Goal: Find specific page/section: Find specific page/section

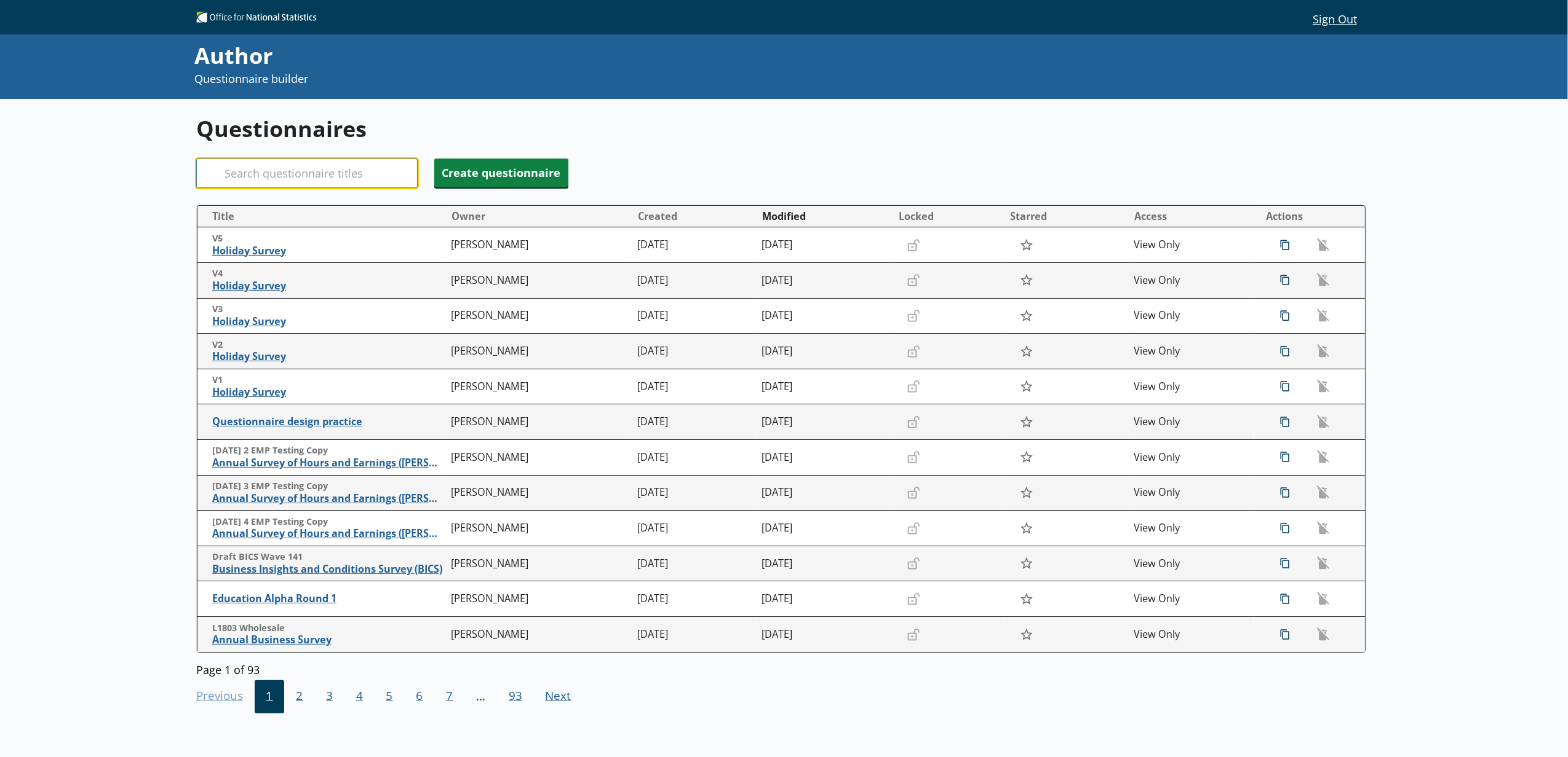
click at [313, 184] on input "Search" at bounding box center [306, 173] width 222 height 30
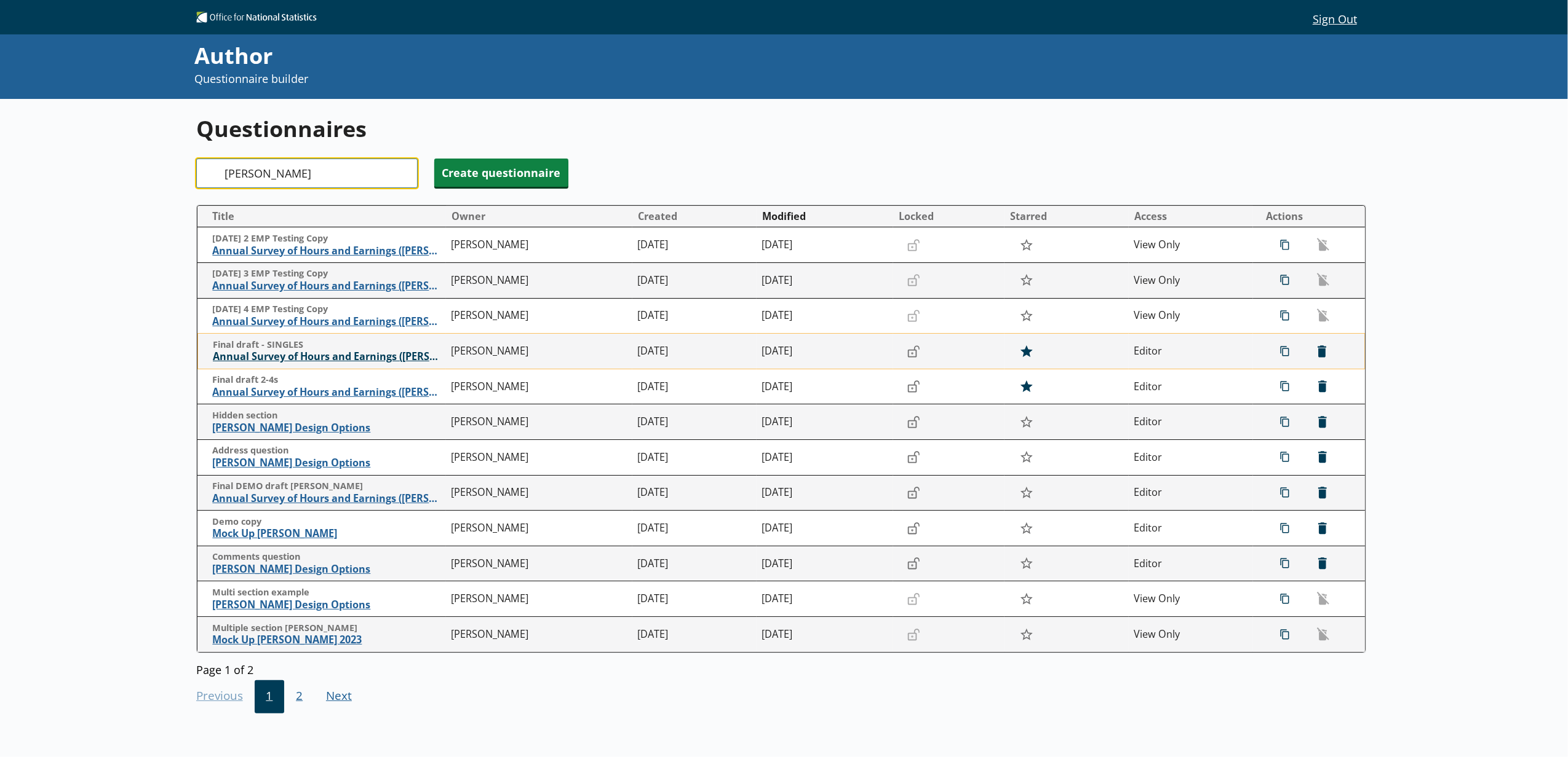
type input "[PERSON_NAME]"
click at [402, 354] on span "Annual Survey of Hours and Earnings ([PERSON_NAME])" at bounding box center [329, 357] width 233 height 13
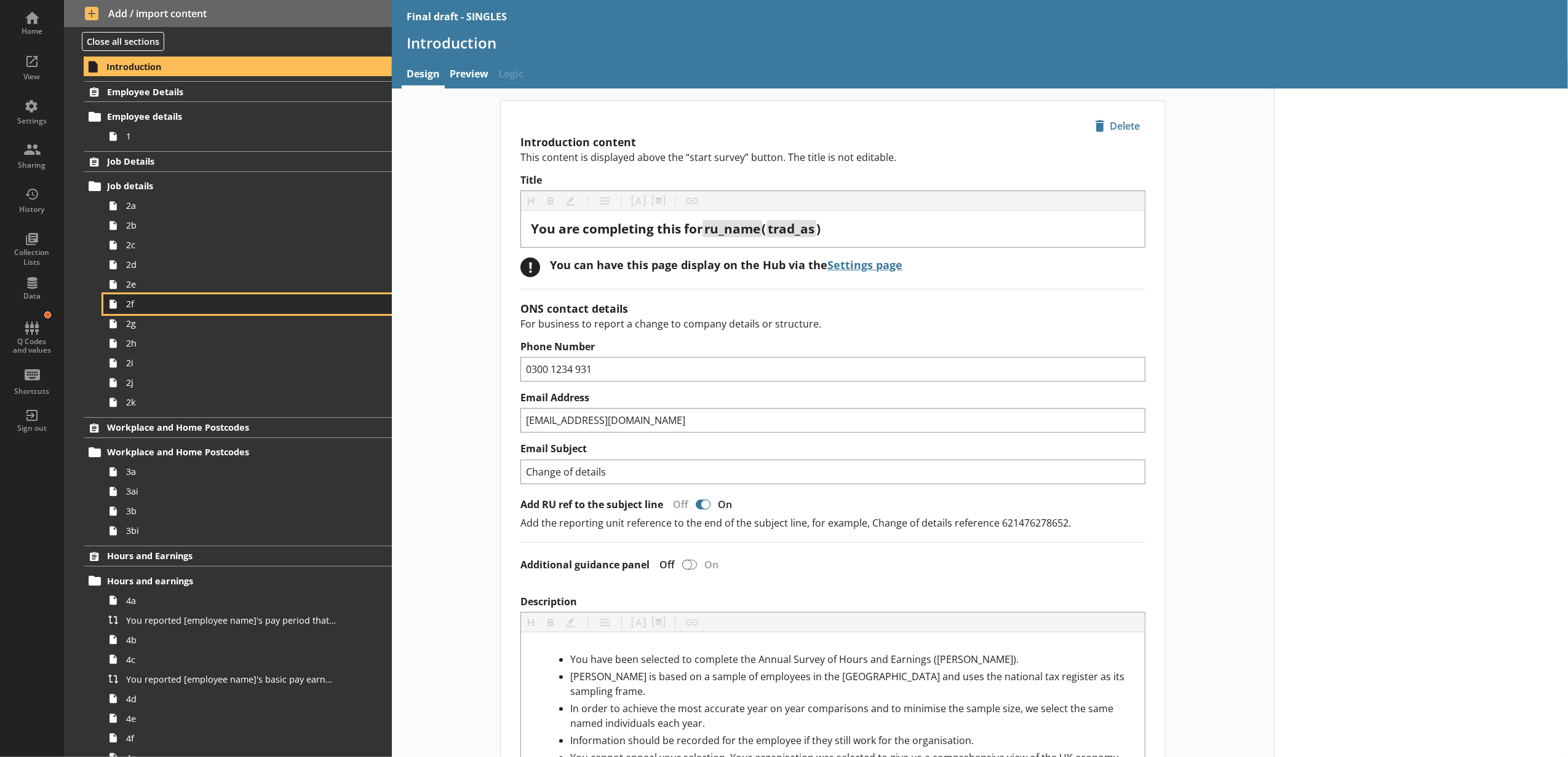
click at [181, 313] on link "2f" at bounding box center [247, 305] width 288 height 20
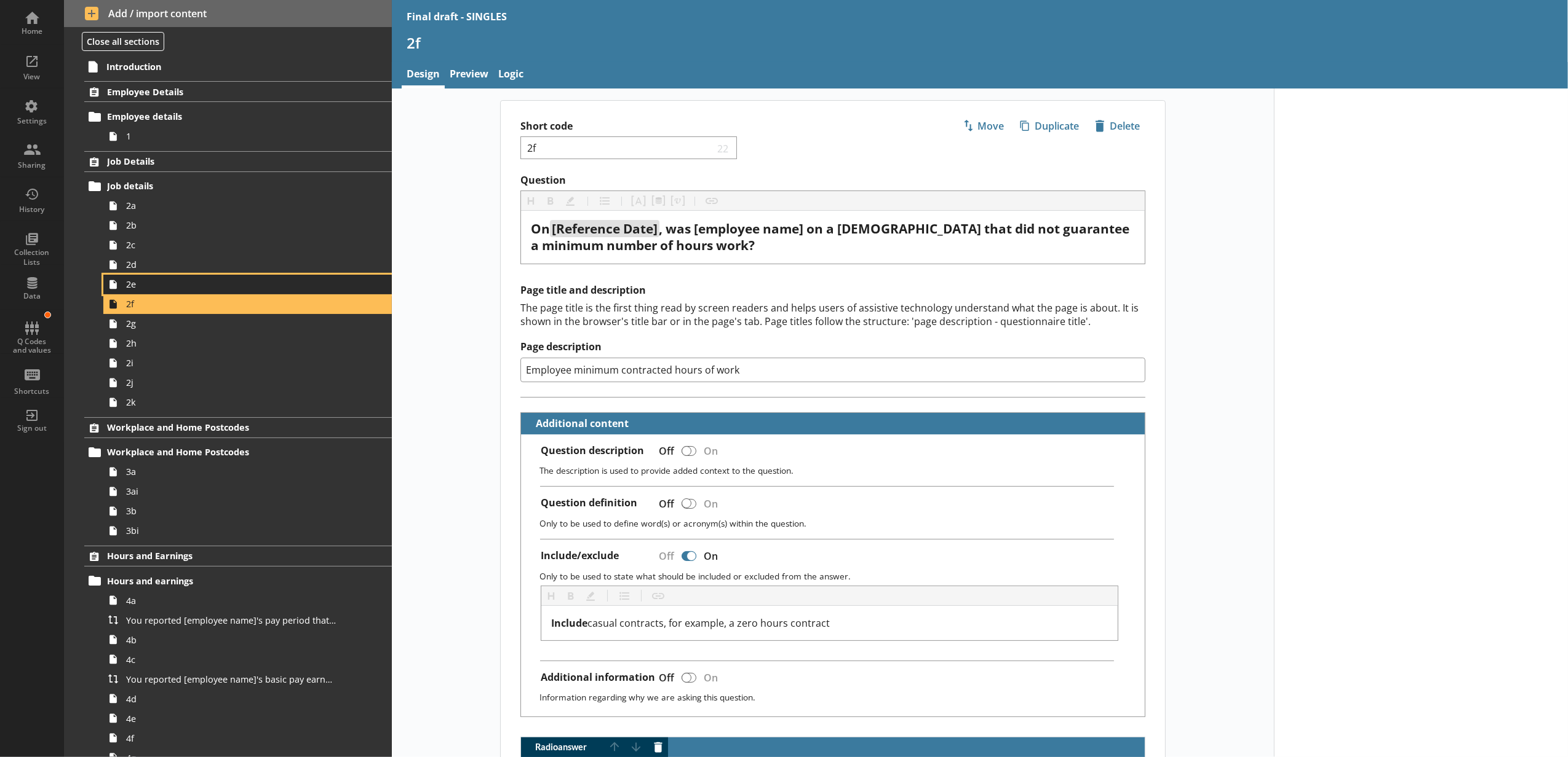
click at [171, 288] on span "2e" at bounding box center [231, 284] width 210 height 12
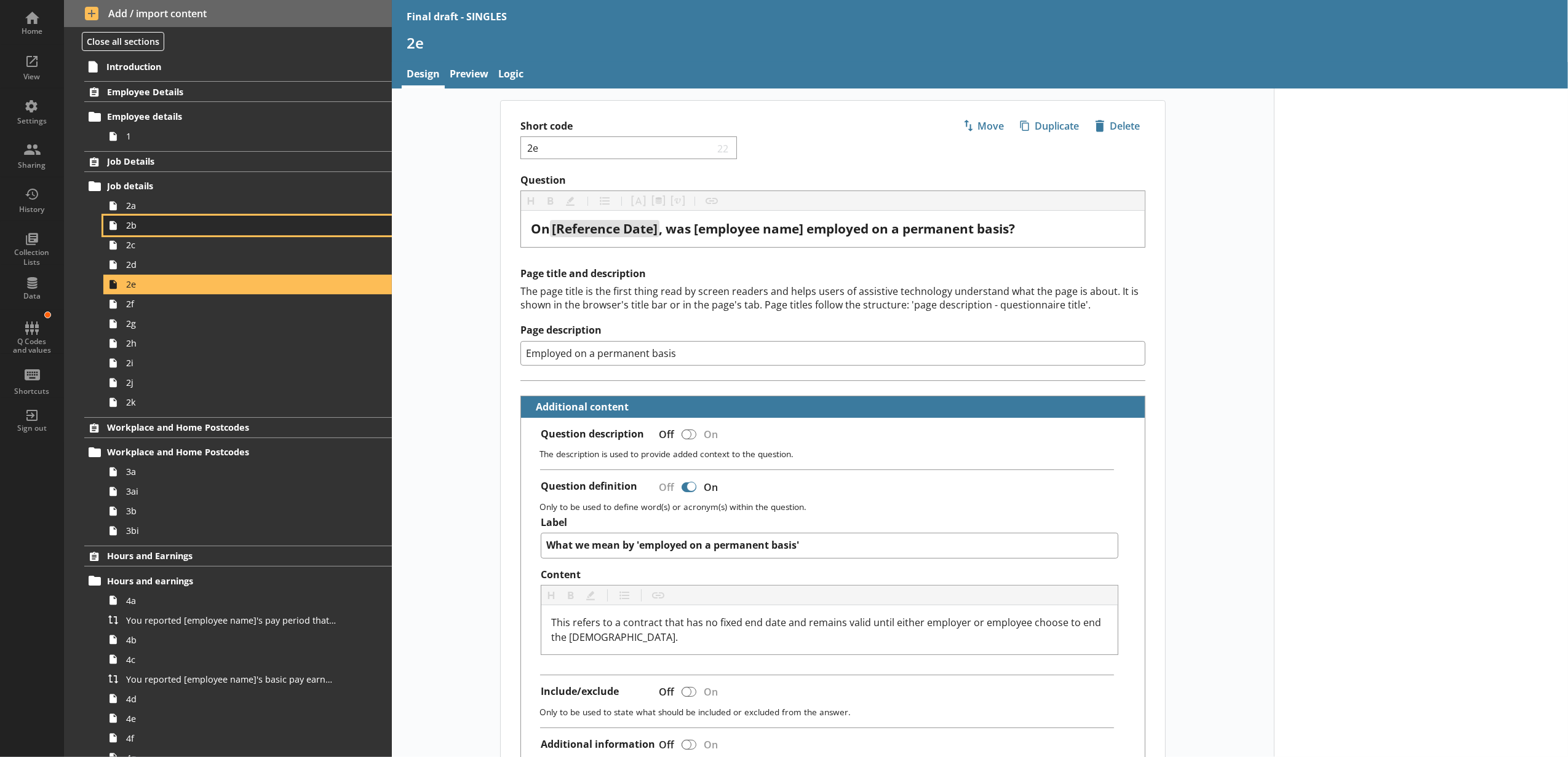
click at [145, 222] on span "2b" at bounding box center [231, 225] width 210 height 12
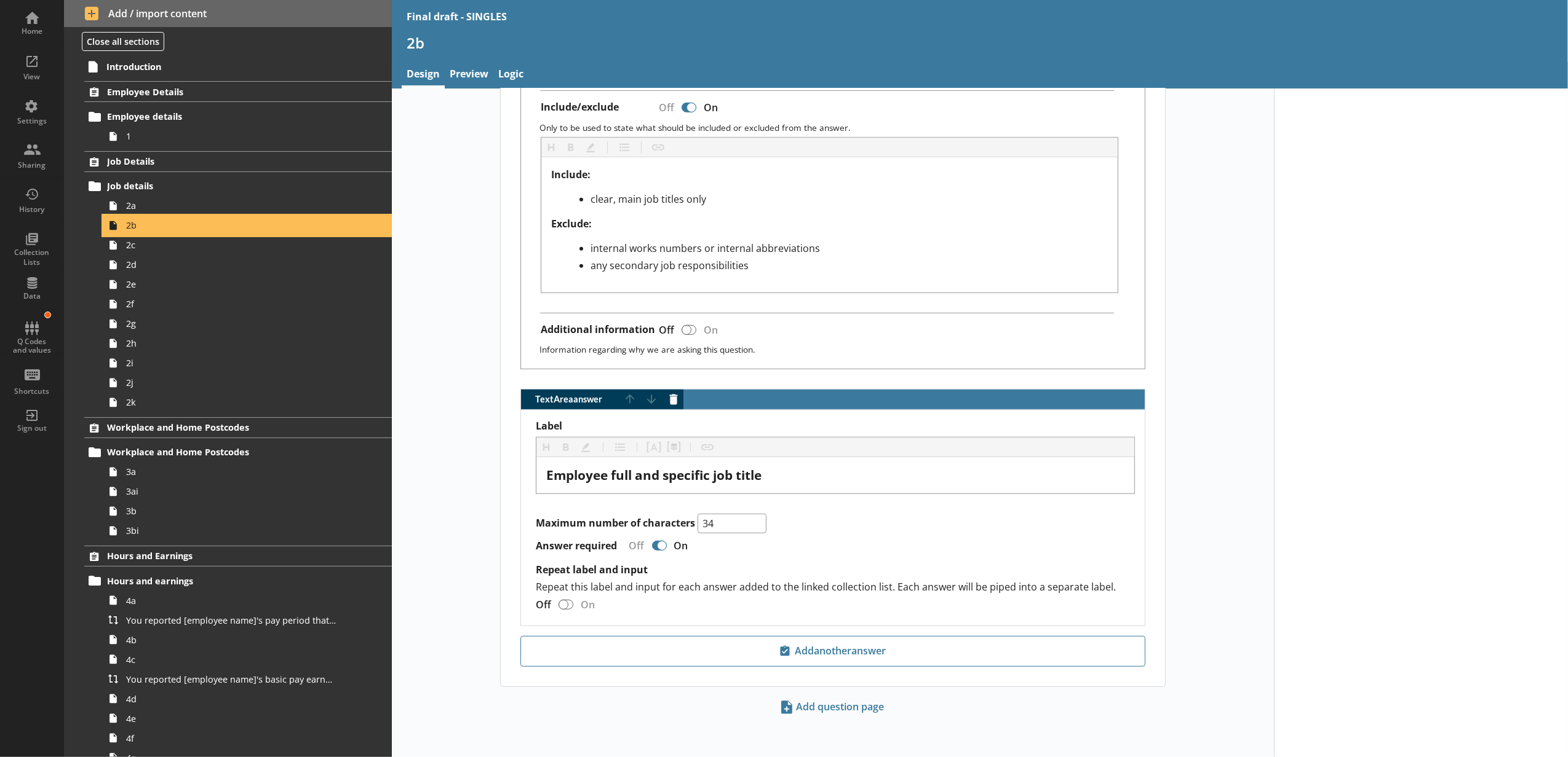
scroll to position [648, 0]
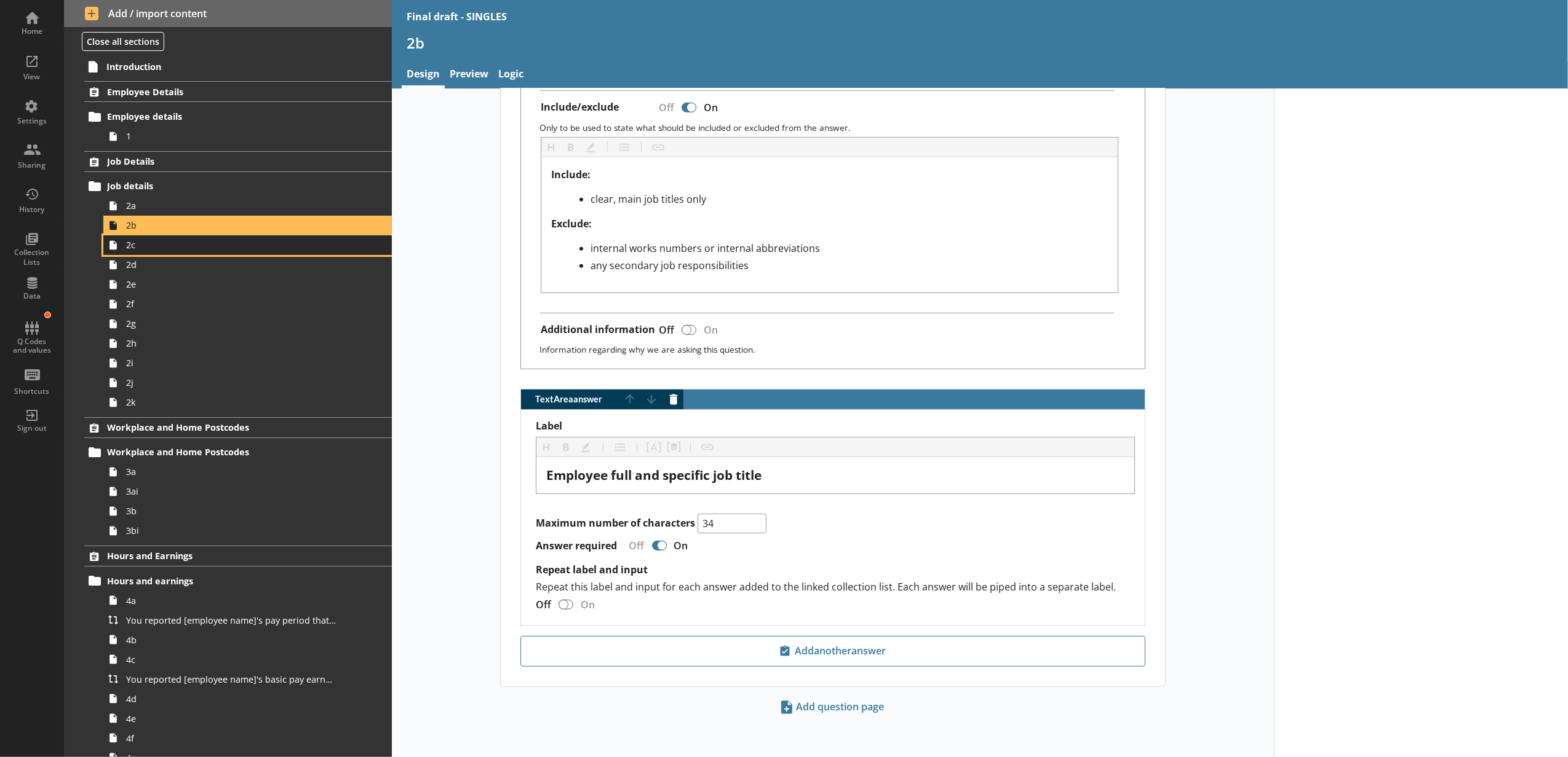
click at [176, 251] on span "2c" at bounding box center [231, 245] width 210 height 12
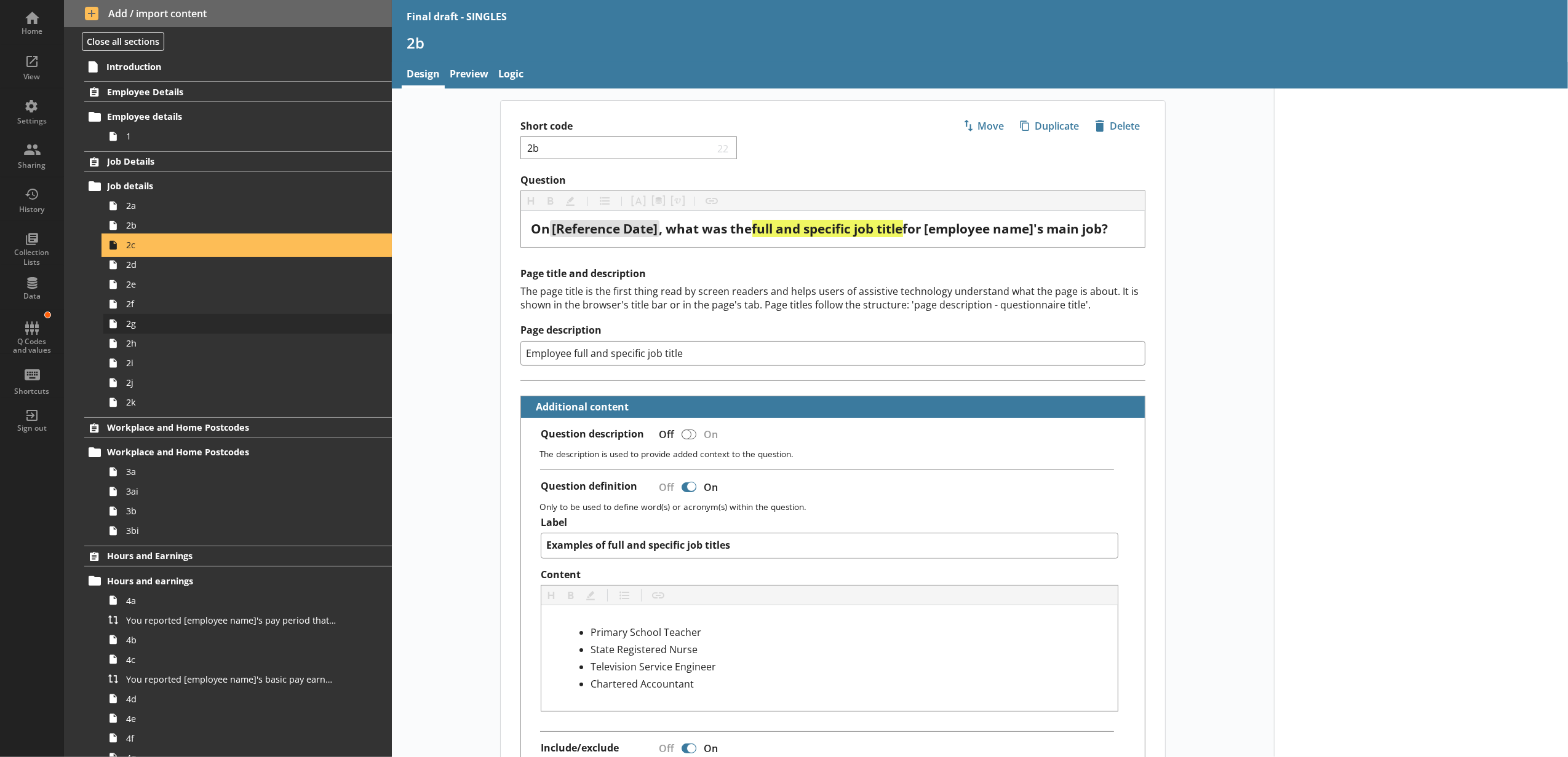
type textarea "x"
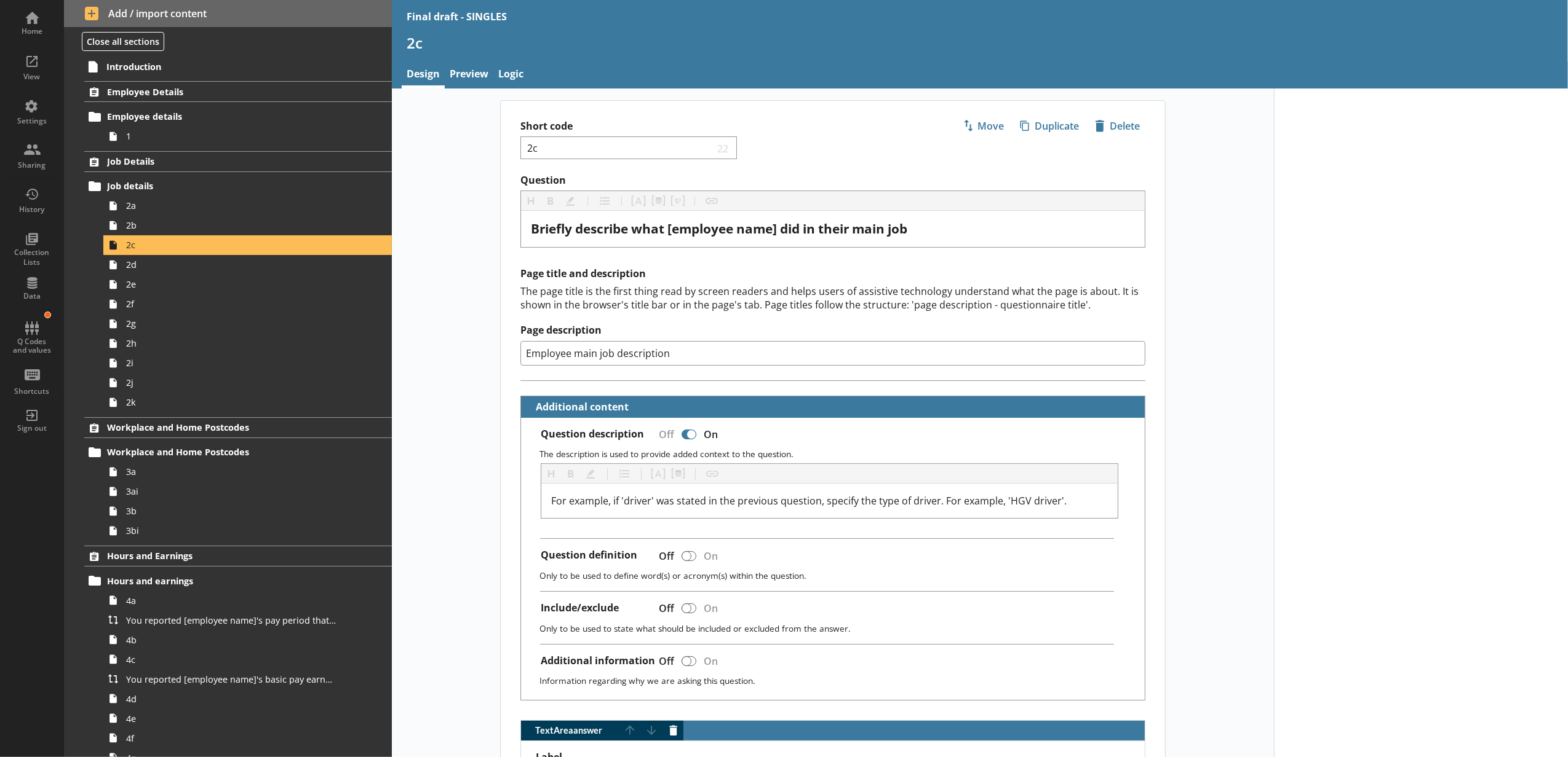
click at [871, 757] on html "Home View Settings Sharing History Collection Lists Data Q Codes and values Sho…" at bounding box center [784, 378] width 1568 height 757
